Goal: Task Accomplishment & Management: Manage account settings

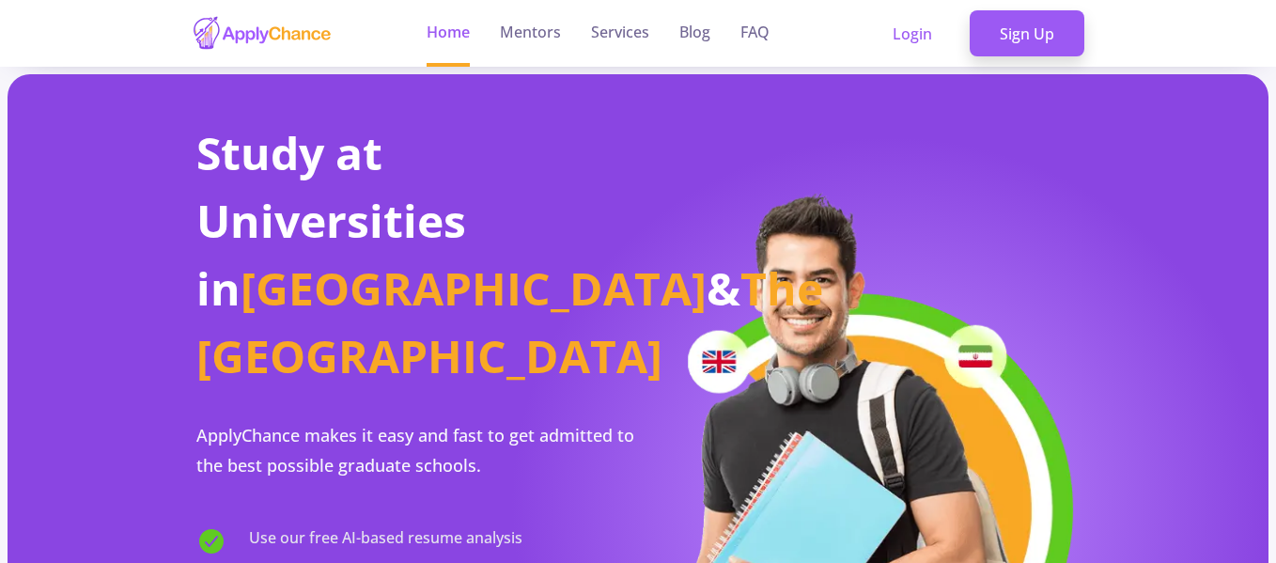
click at [806, 275] on img at bounding box center [859, 457] width 442 height 538
click at [932, 37] on link "Login" at bounding box center [913, 33] width 100 height 47
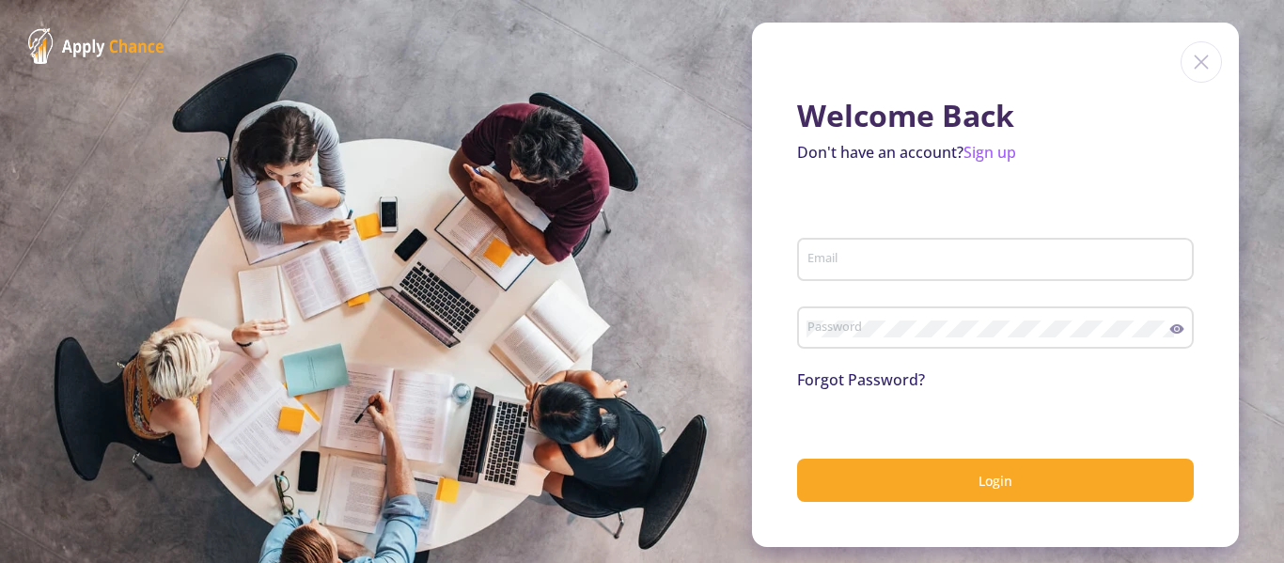
click at [873, 248] on div "Email" at bounding box center [995, 255] width 379 height 49
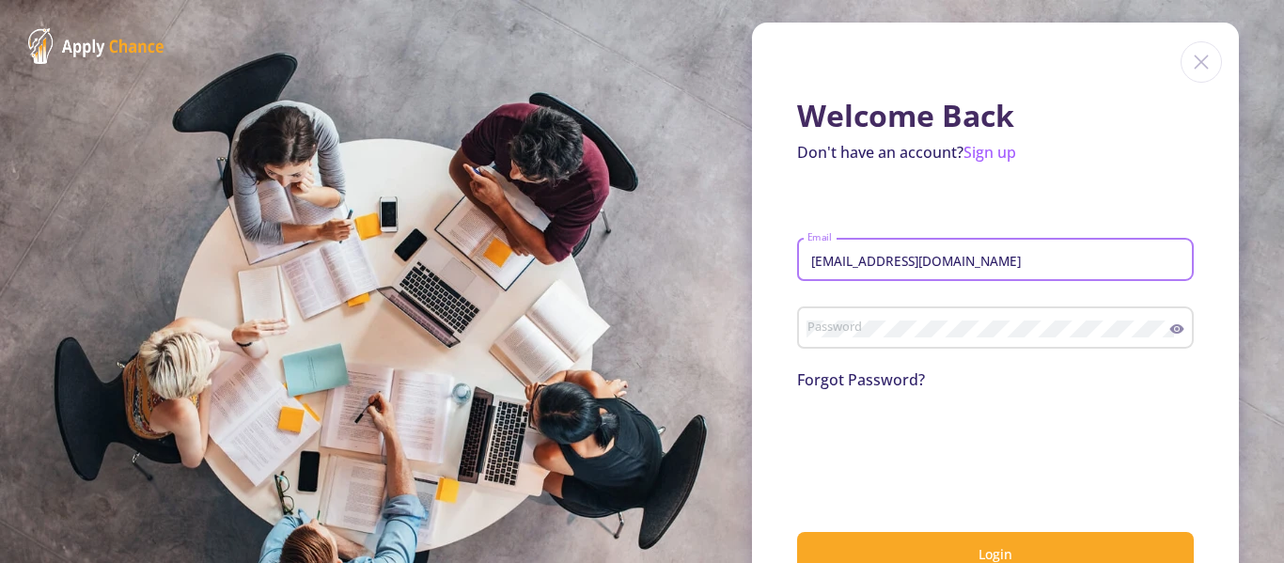
type input "[EMAIL_ADDRESS][DOMAIN_NAME]"
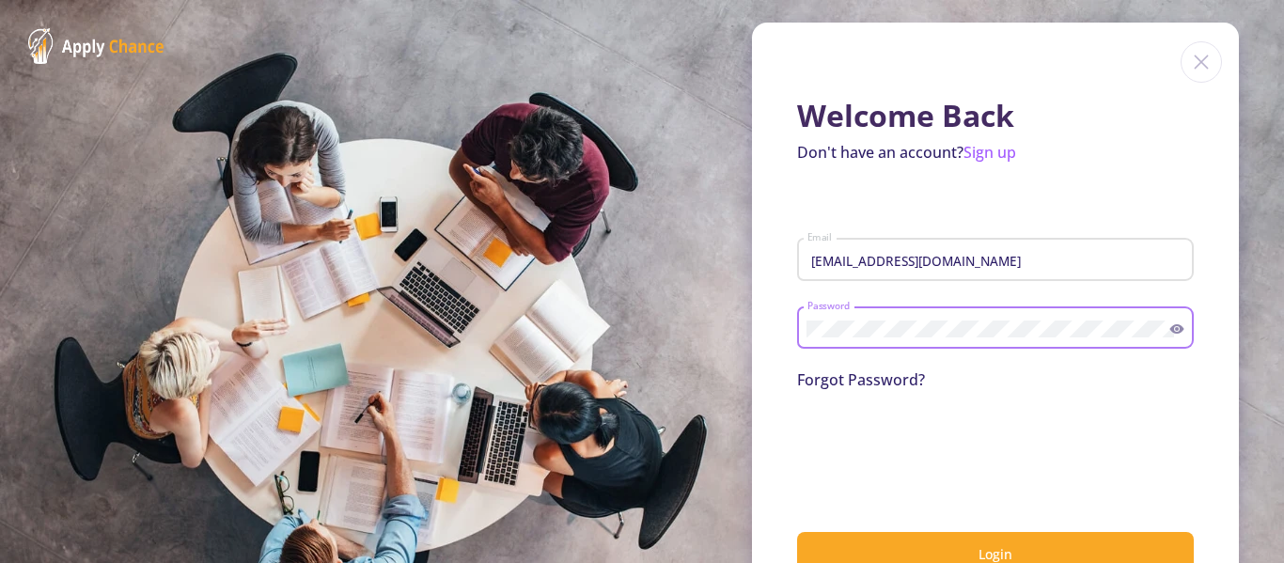
click at [1177, 329] on icon at bounding box center [1176, 328] width 15 height 15
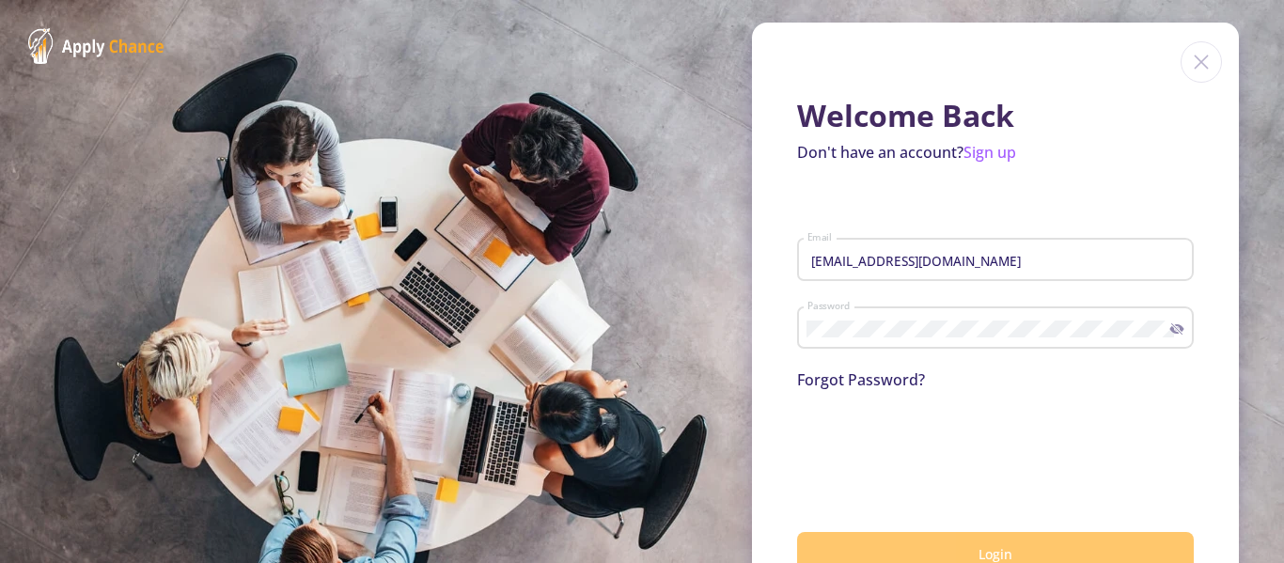
click at [989, 555] on span "Login" at bounding box center [995, 554] width 34 height 18
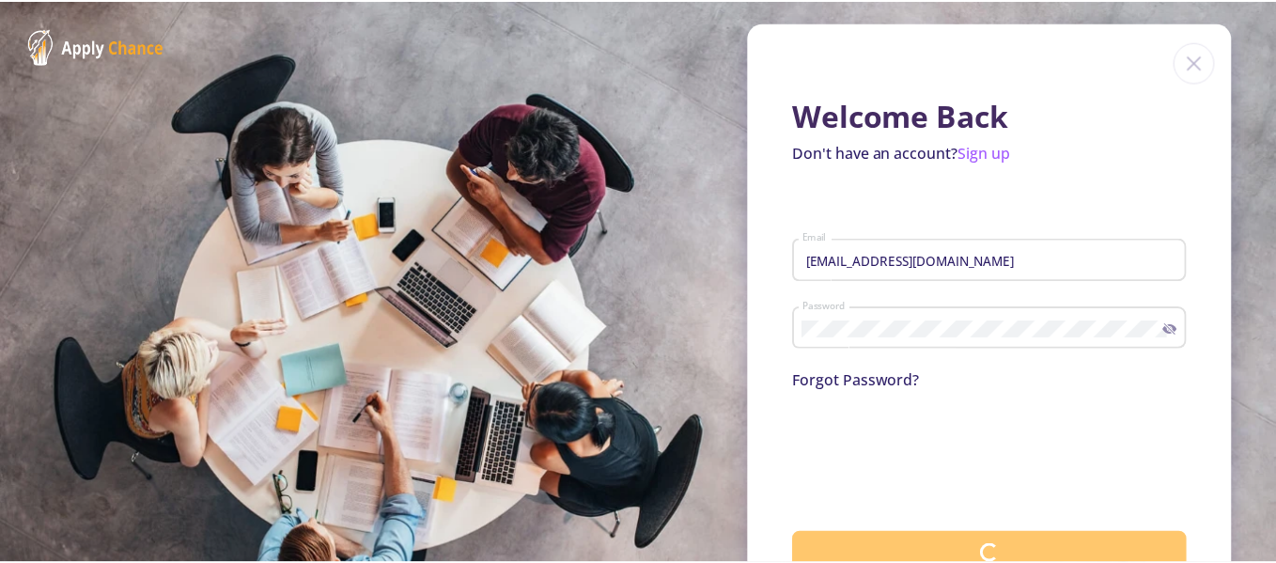
scroll to position [58, 0]
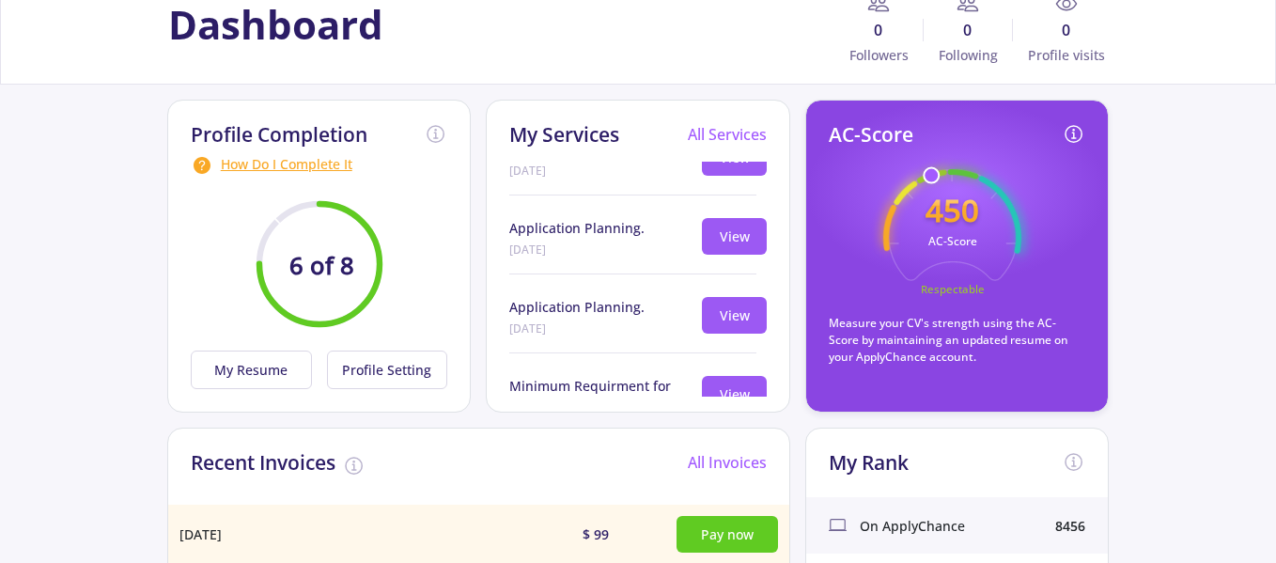
scroll to position [94, 0]
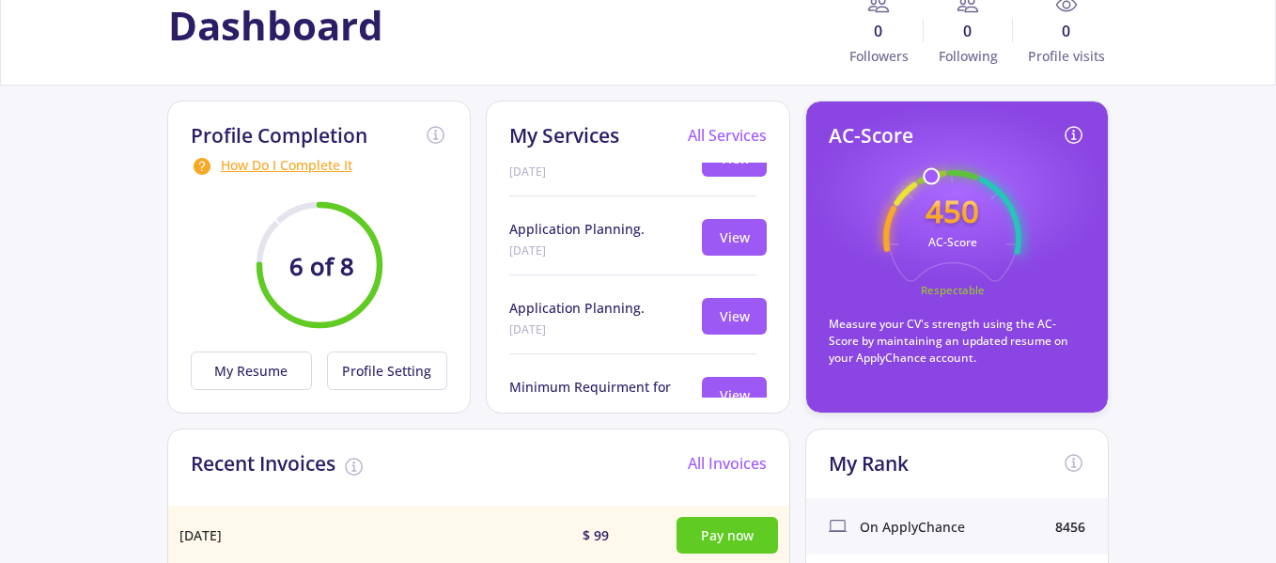
click at [911, 270] on icon "450 AC-Score Respectable" at bounding box center [952, 239] width 138 height 138
click at [281, 166] on div "How Do I Complete It" at bounding box center [319, 166] width 257 height 23
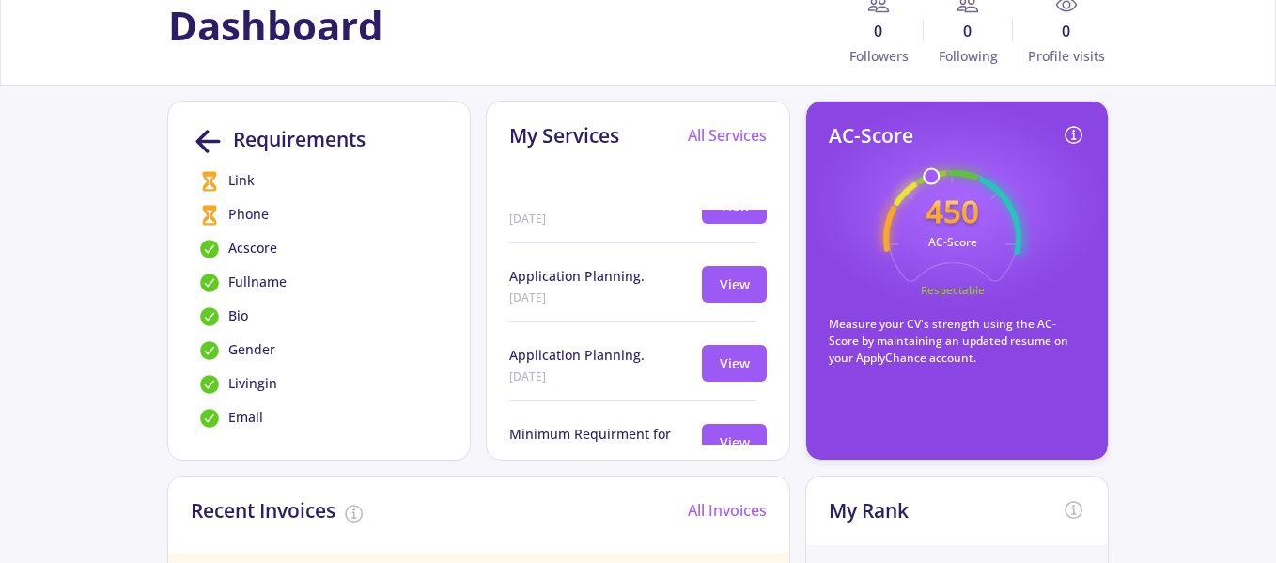
click at [206, 136] on icon at bounding box center [208, 141] width 35 height 35
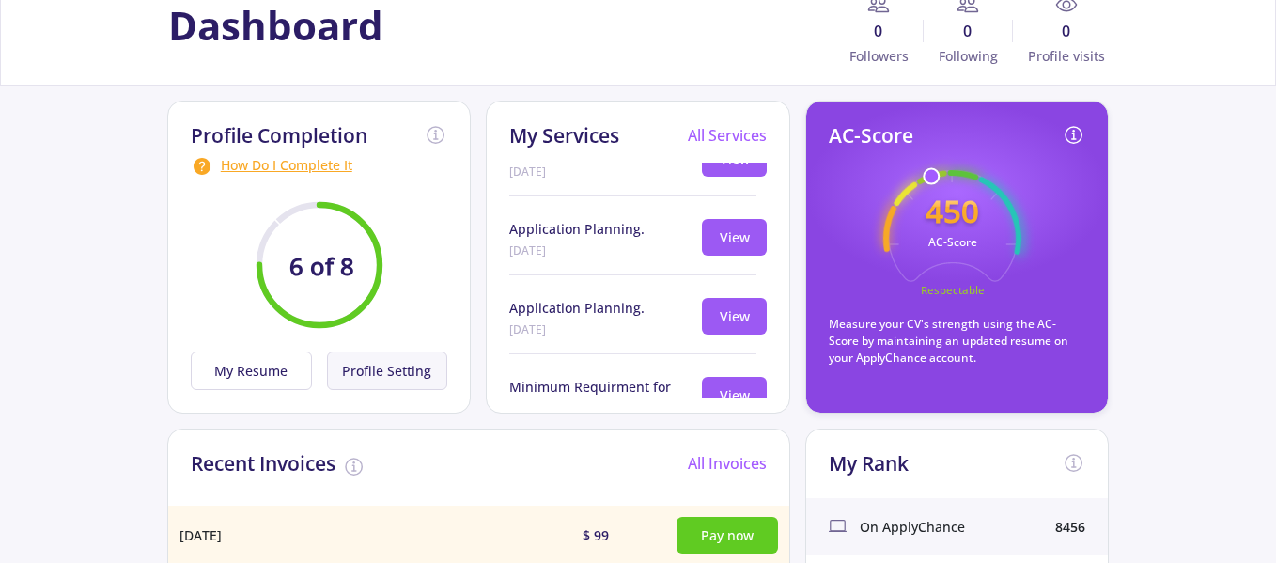
click at [380, 376] on button "Profile Setting" at bounding box center [387, 370] width 121 height 39
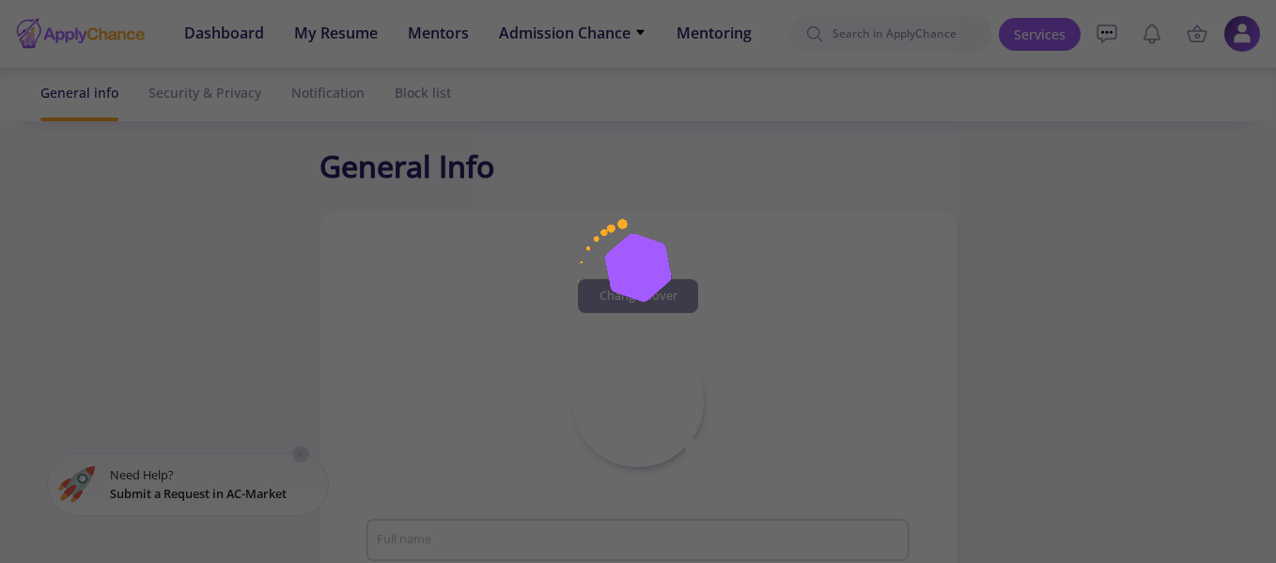
click at [269, 366] on div at bounding box center [638, 281] width 1276 height 563
type input "Reyhaneh"
type textarea "Reyhaneh"
type input "d96be8cb-95e1-4cbe-981e-3e4989a90875"
type input "[EMAIL_ADDRESS][DOMAIN_NAME]"
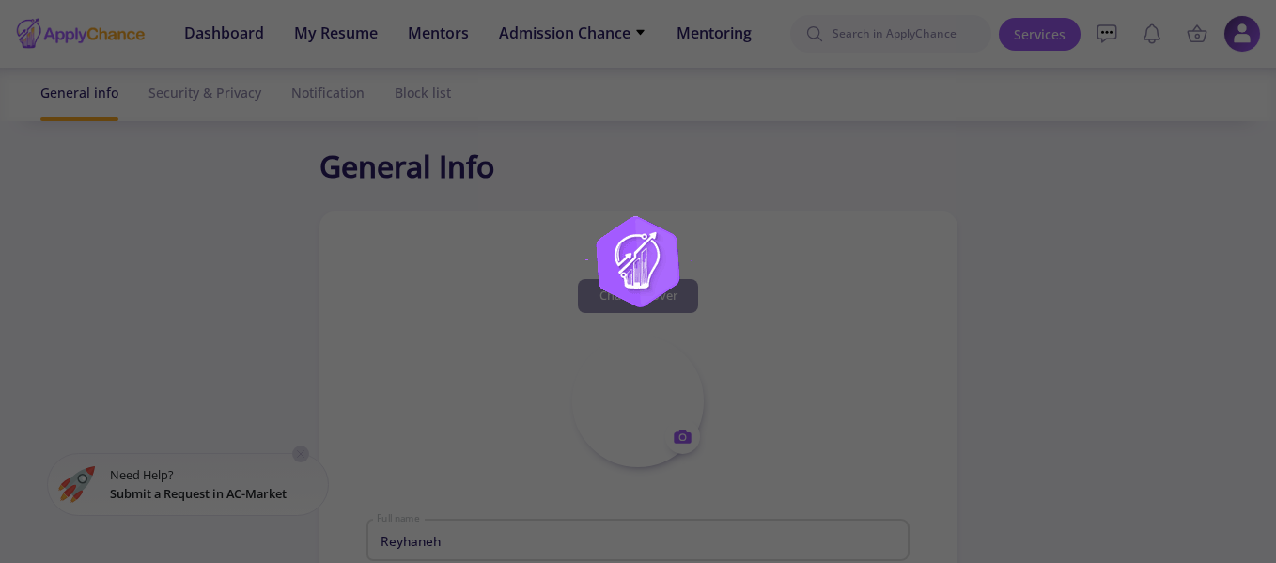
type input "[GEOGRAPHIC_DATA]"
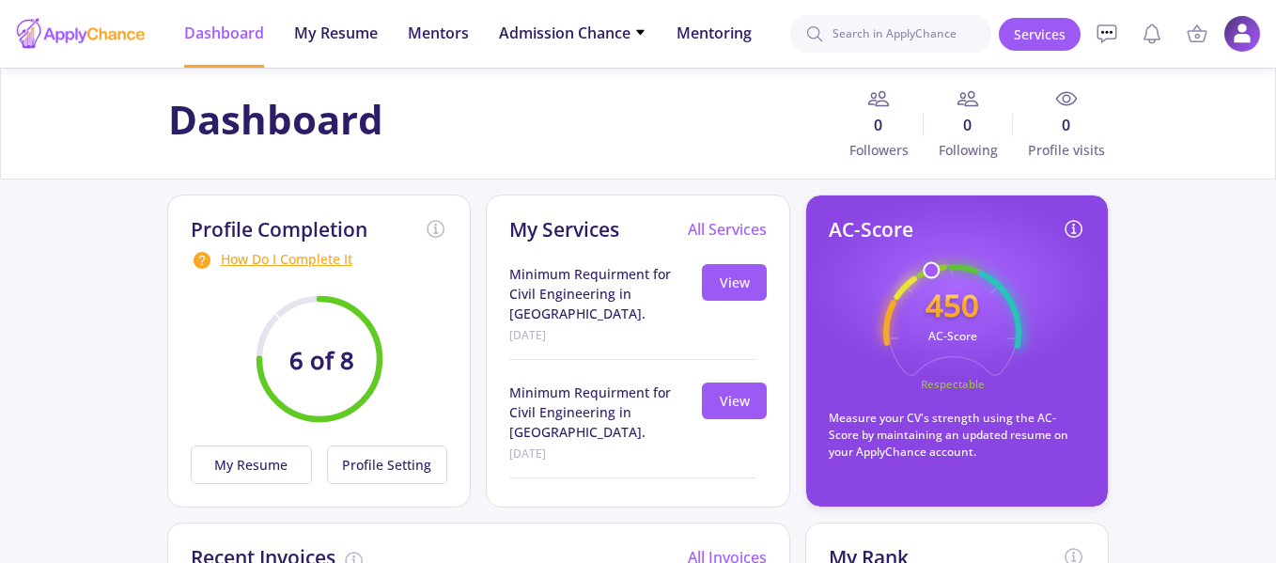
scroll to position [188, 0]
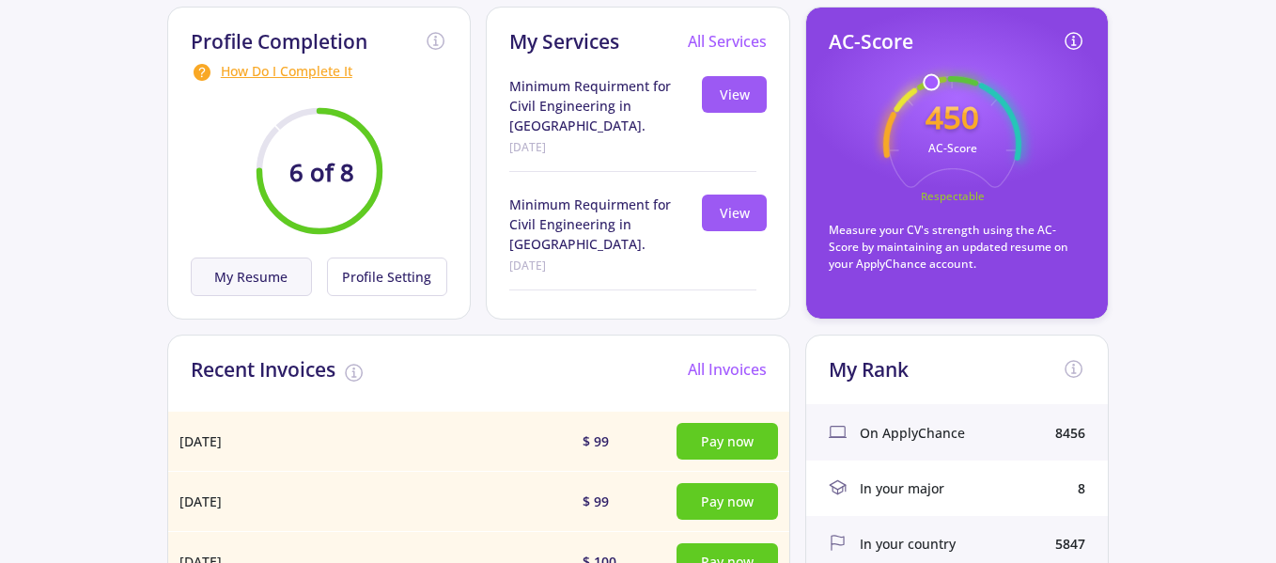
click at [218, 285] on button "My Resume" at bounding box center [251, 276] width 121 height 39
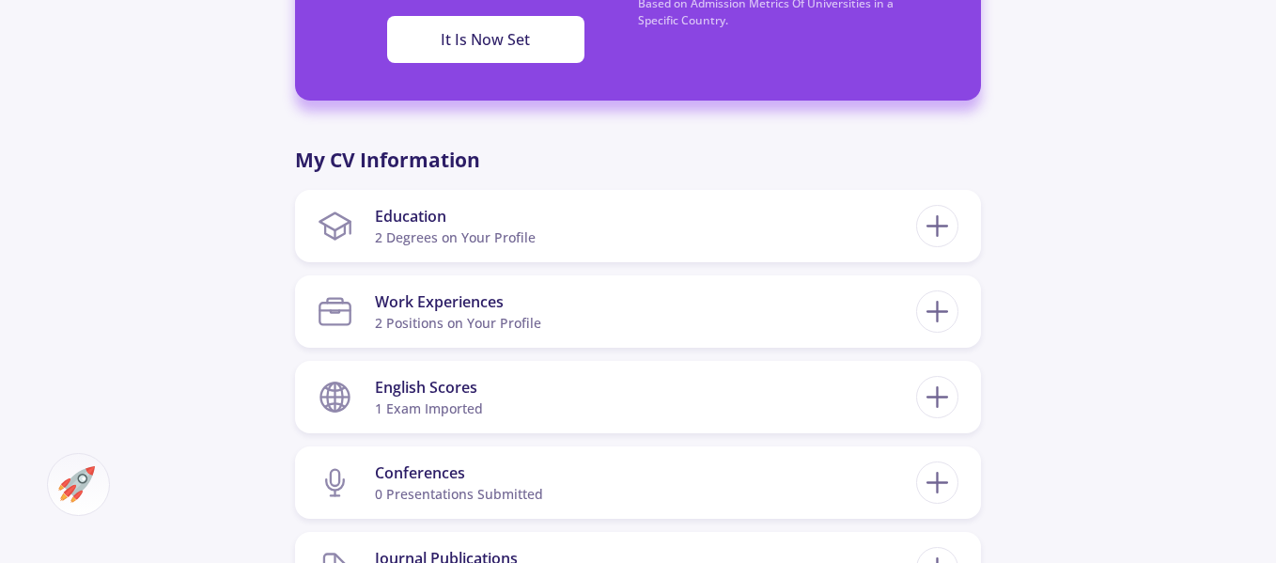
scroll to position [846, 0]
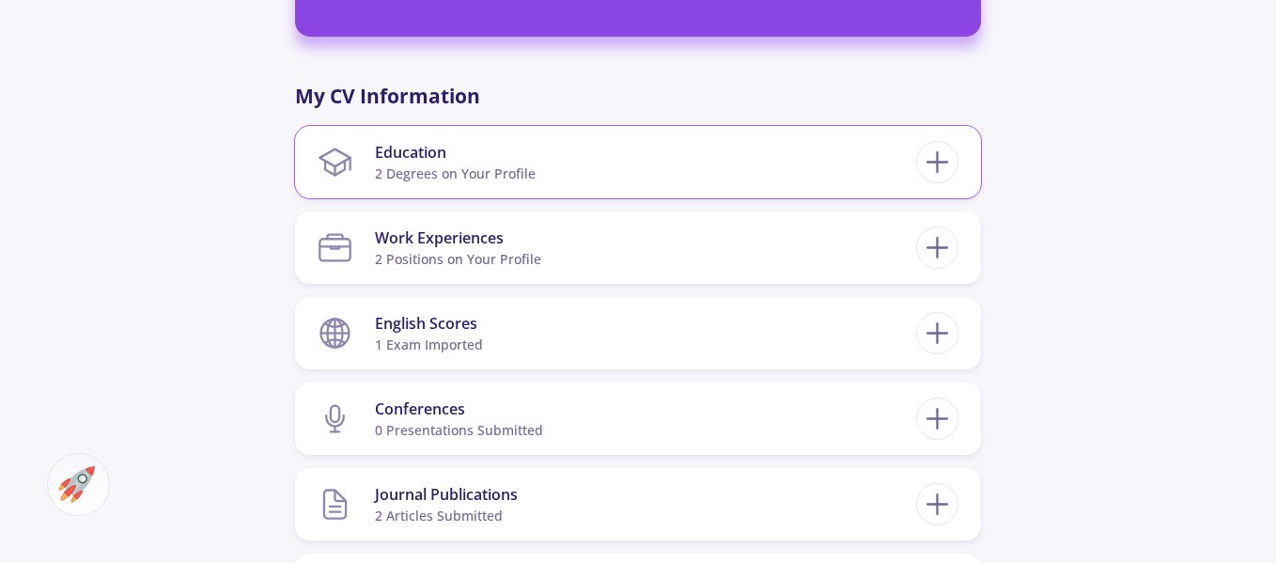
click at [600, 147] on section "Education 2 Degrees on Your Profile" at bounding box center [617, 161] width 599 height 57
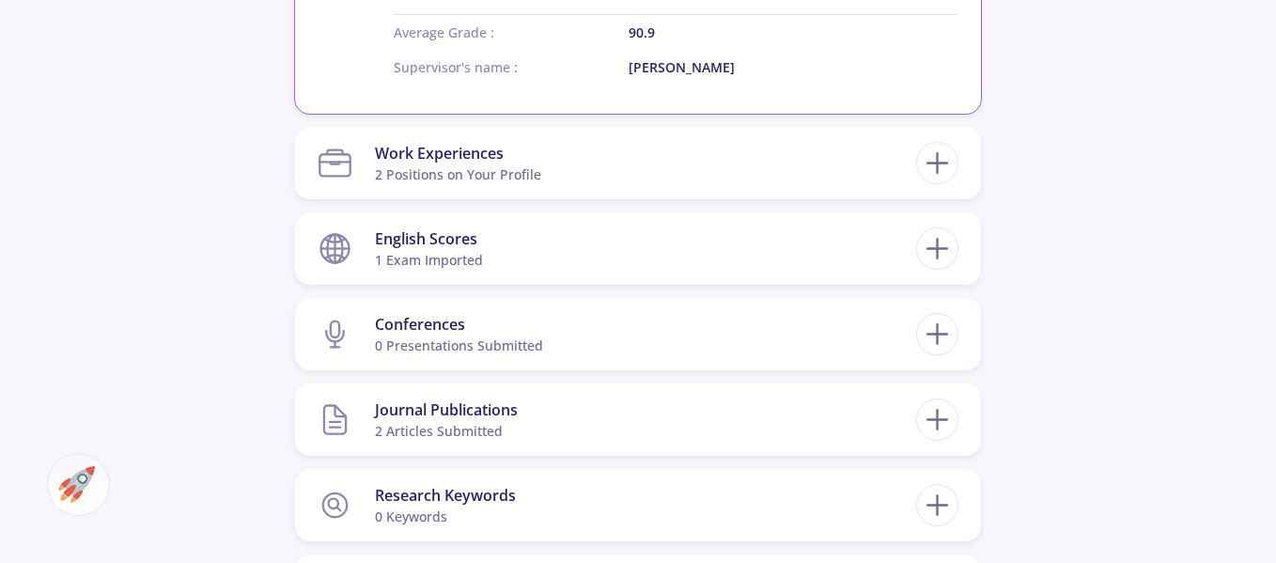
scroll to position [1504, 0]
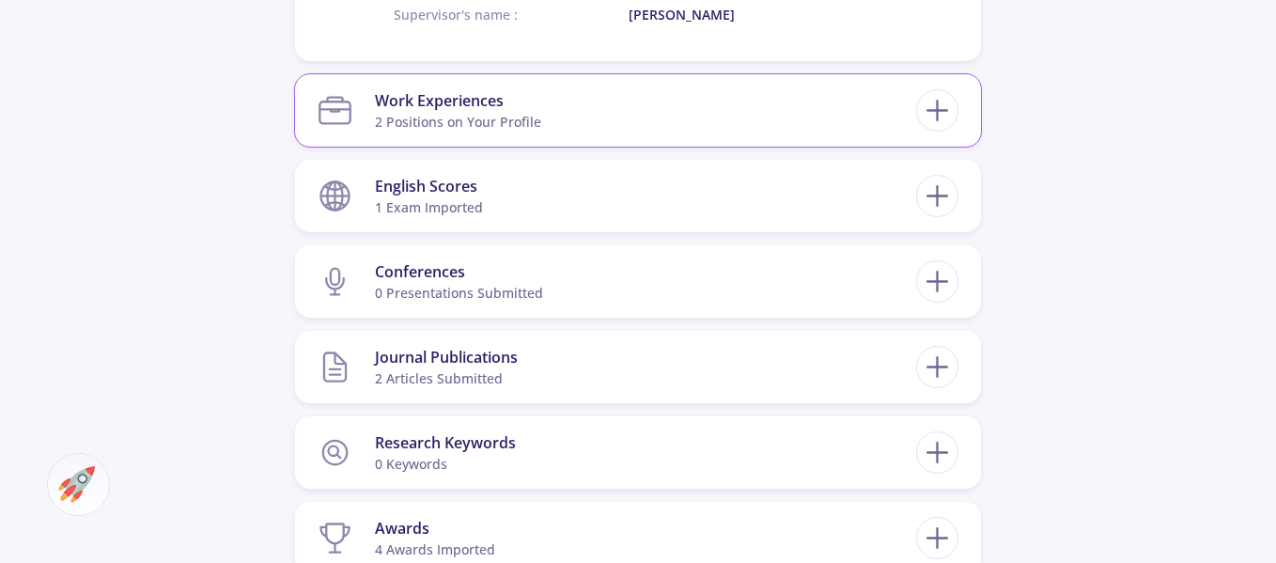
click at [588, 114] on section "Work Experiences 2 Positions on Your Profile" at bounding box center [617, 110] width 599 height 57
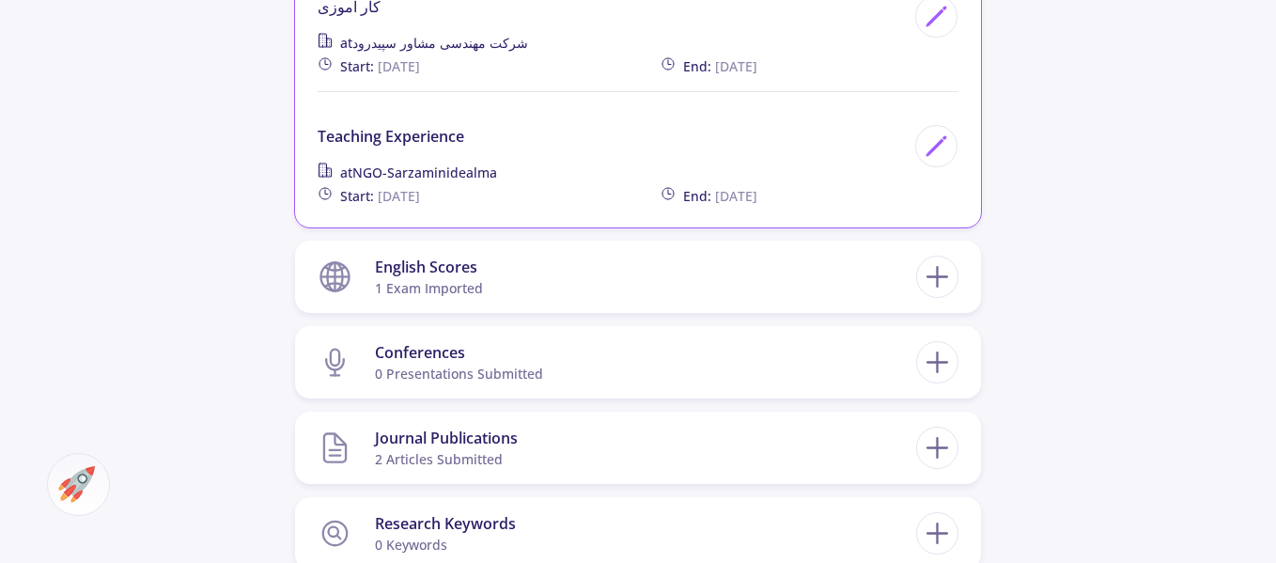
scroll to position [1692, 0]
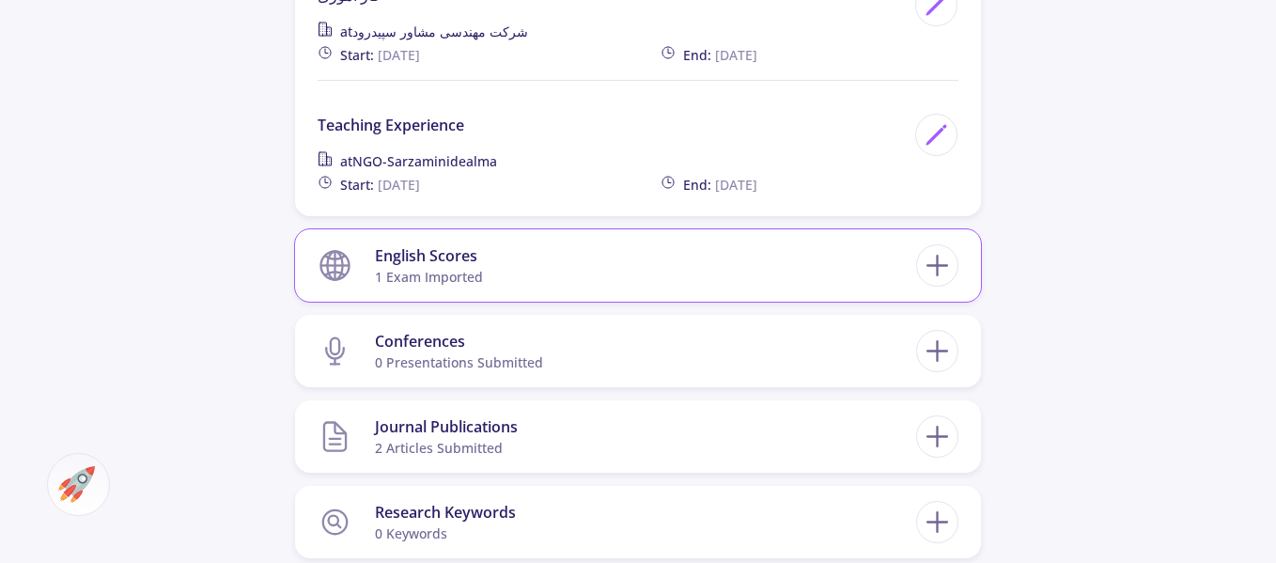
click at [683, 257] on section "English Scores 1 exam imported" at bounding box center [617, 265] width 599 height 57
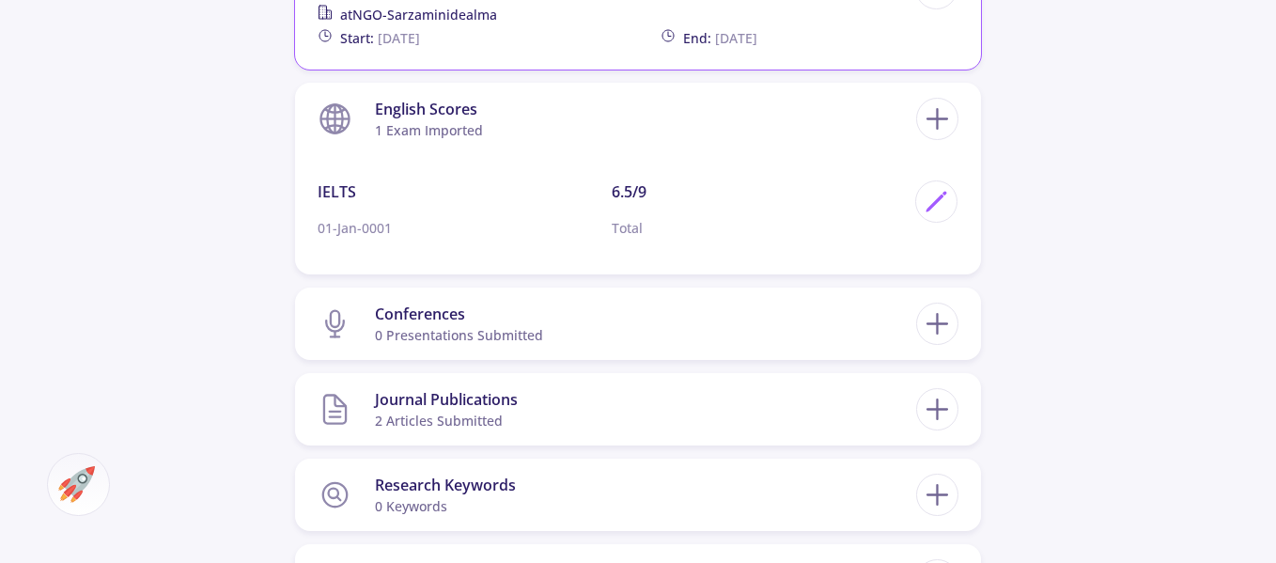
scroll to position [1879, 0]
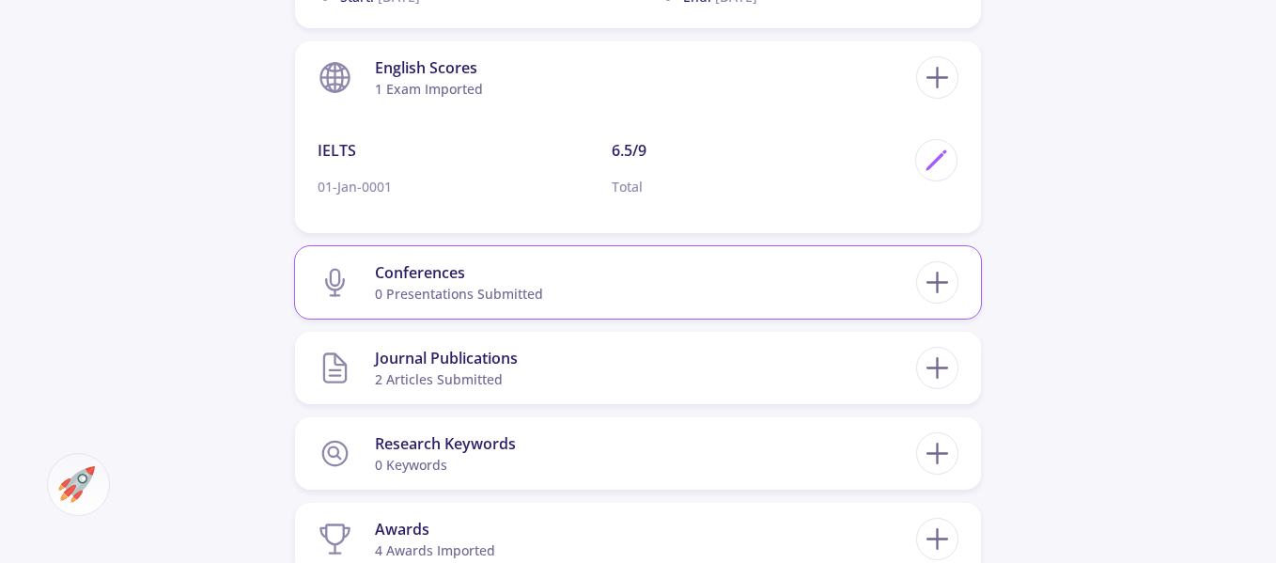
click at [720, 278] on section "Conferences 0 presentations submitted" at bounding box center [617, 282] width 599 height 57
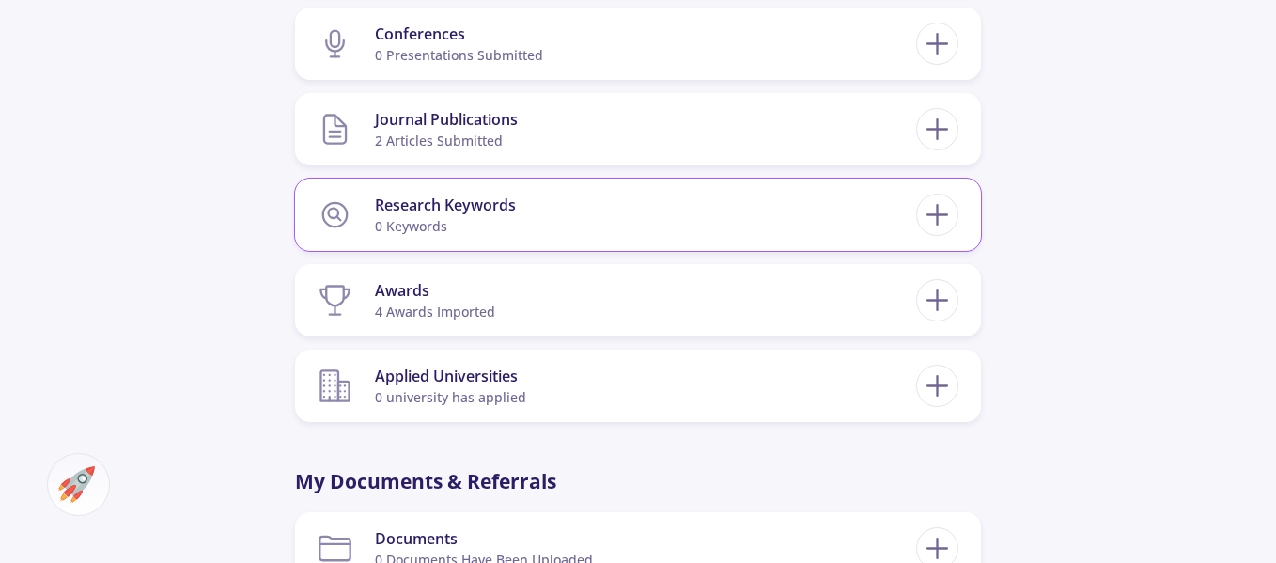
scroll to position [2161, 0]
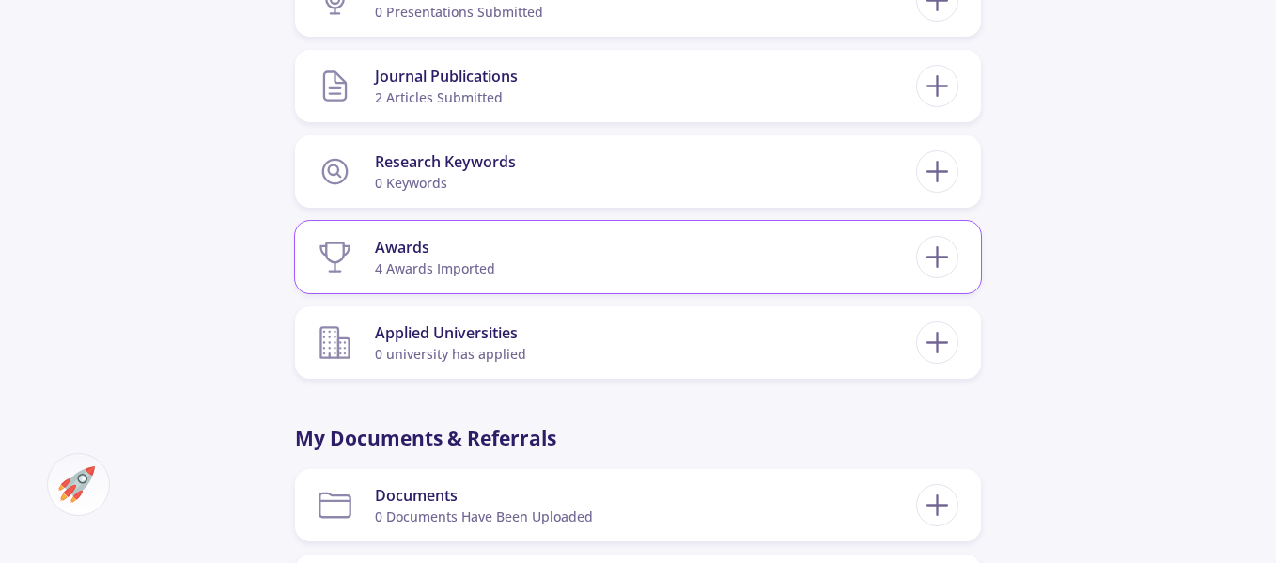
click at [643, 257] on section "Awards 4 awards imported" at bounding box center [617, 256] width 599 height 57
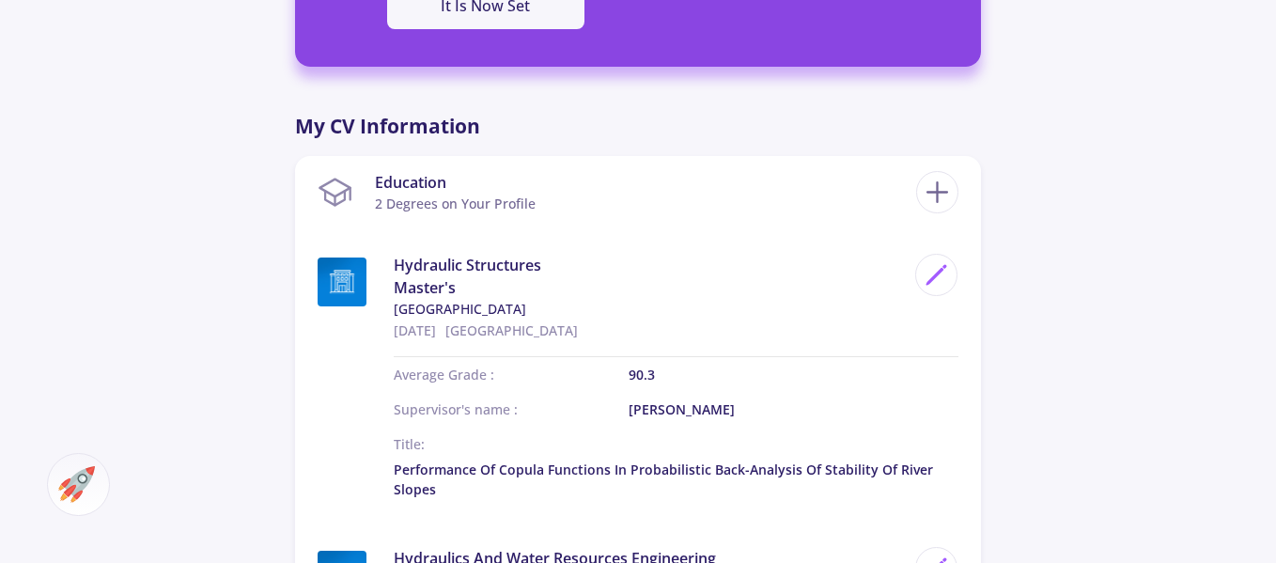
scroll to position [846, 0]
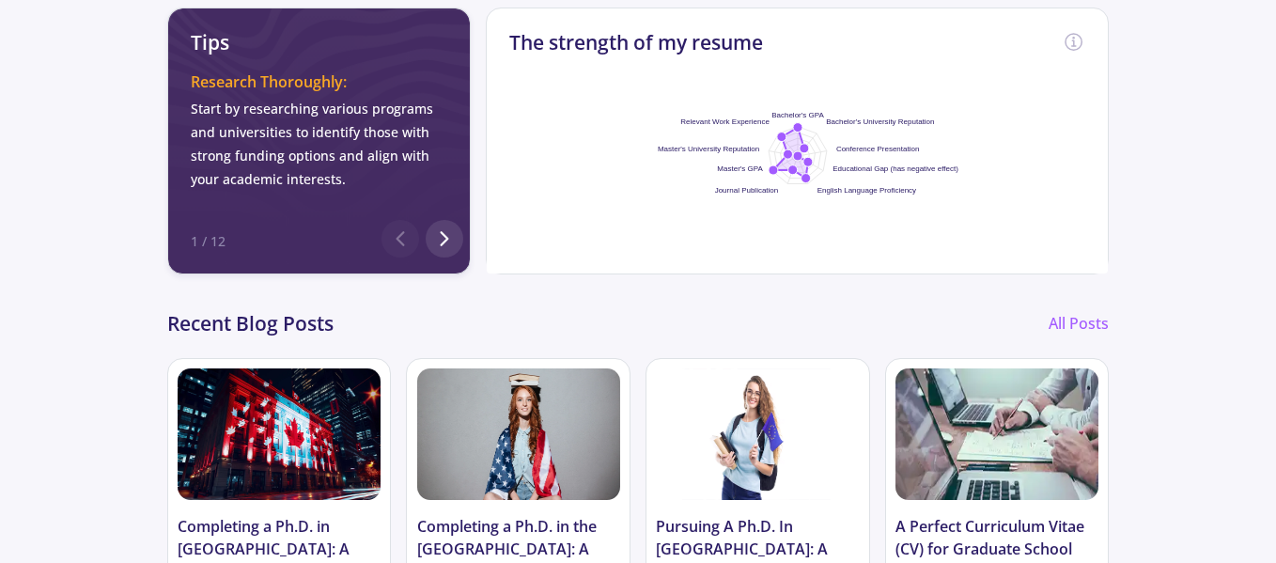
scroll to position [846, 0]
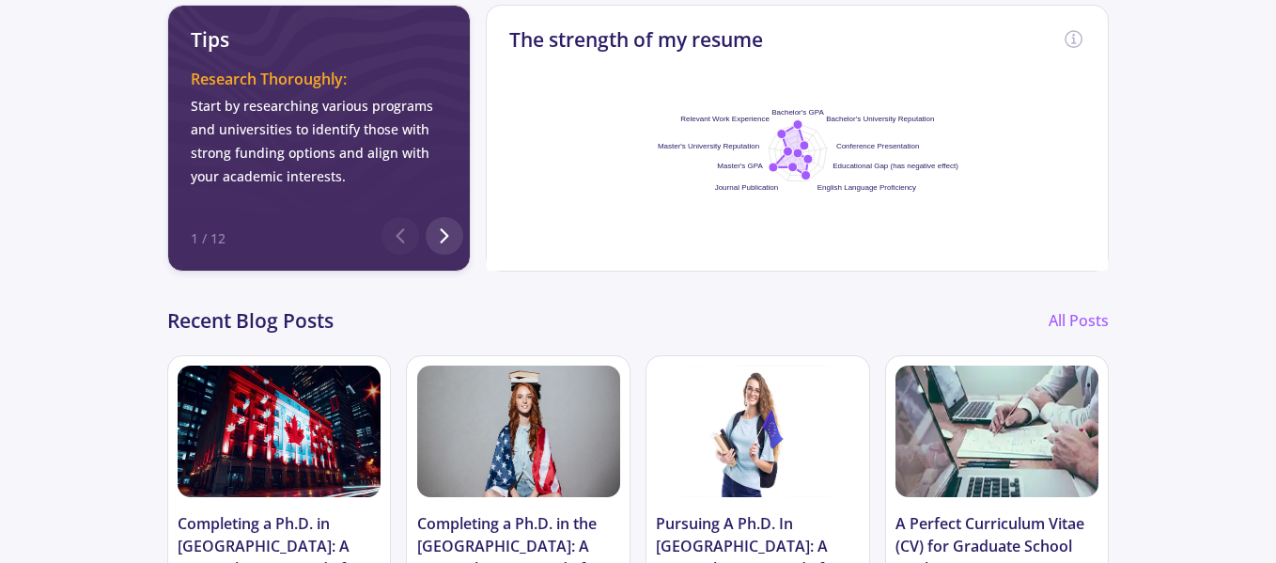
click at [945, 203] on foreignobject at bounding box center [798, 153] width 376 height 235
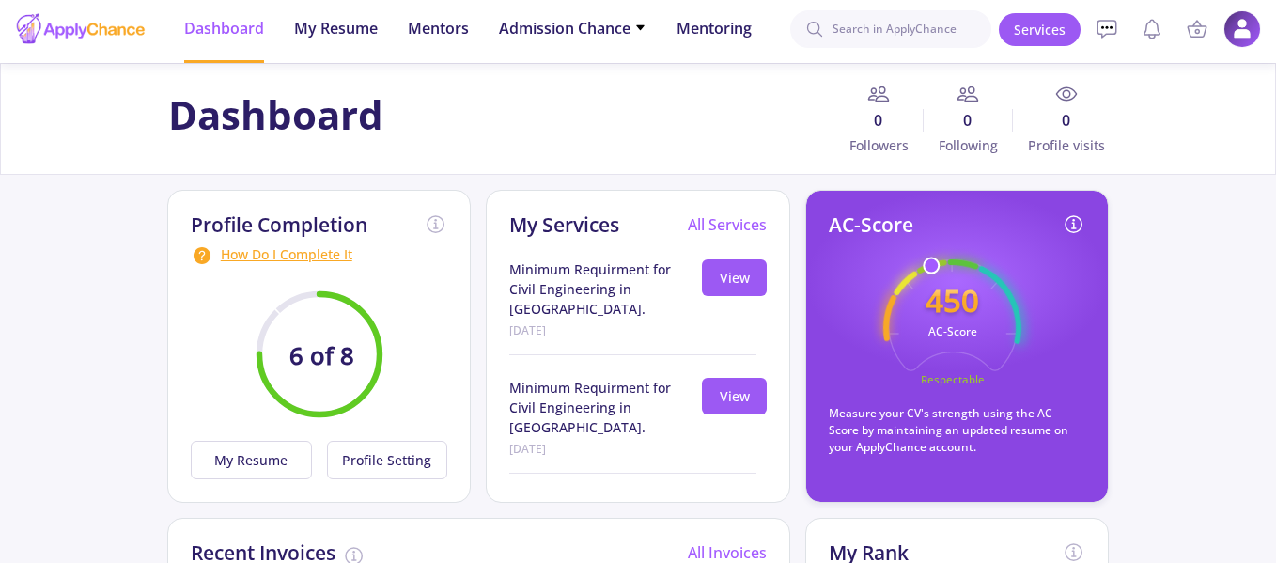
scroll to position [0, 0]
